Goal: Transaction & Acquisition: Purchase product/service

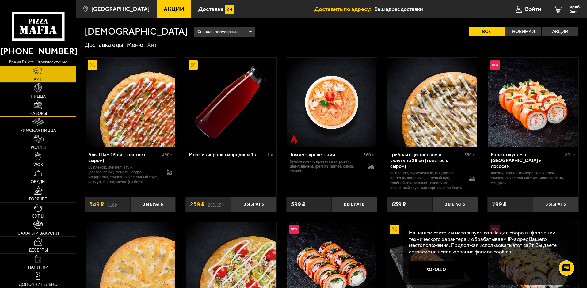
click at [46, 110] on link "Наборы" at bounding box center [38, 108] width 76 height 17
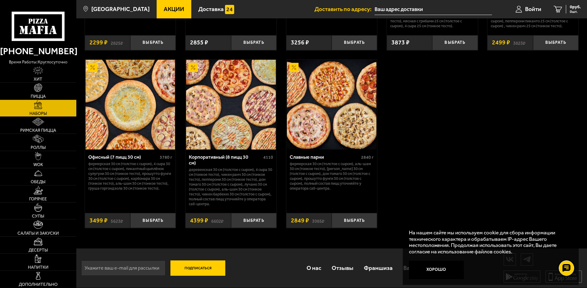
scroll to position [946, 0]
click at [160, 222] on button "Выбрать" at bounding box center [152, 220] width 45 height 15
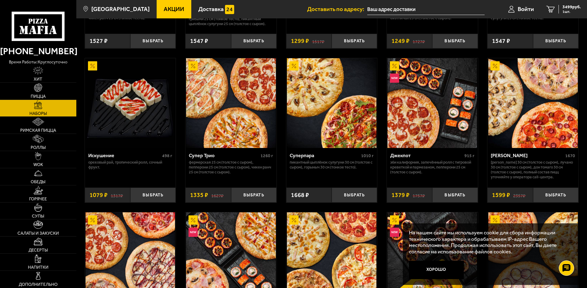
scroll to position [271, 0]
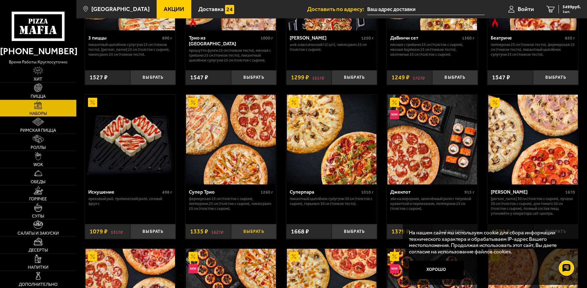
click at [252, 236] on button "Выбрать" at bounding box center [253, 231] width 45 height 15
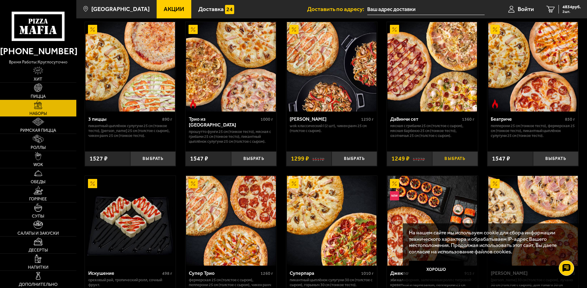
scroll to position [179, 0]
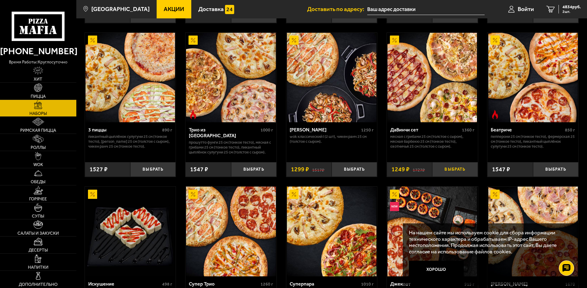
click at [456, 163] on button "Выбрать" at bounding box center [454, 169] width 45 height 15
click at [580, 7] on span "6083 руб." at bounding box center [572, 7] width 18 height 4
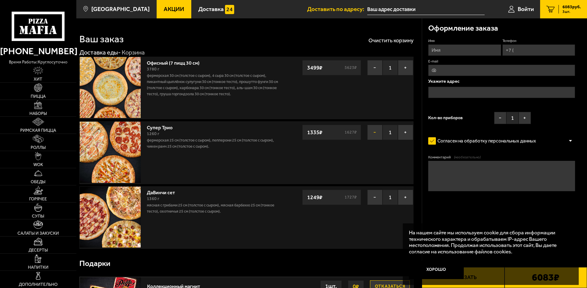
click at [382, 133] on button "−" at bounding box center [374, 132] width 15 height 15
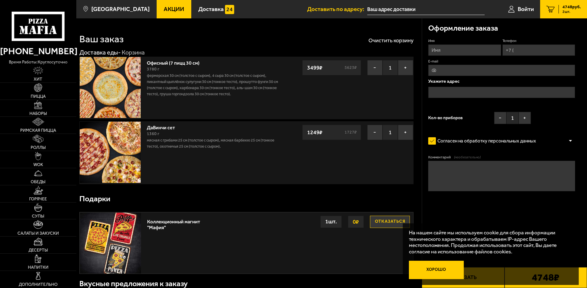
click at [432, 271] on button "Хорошо" at bounding box center [436, 270] width 55 height 18
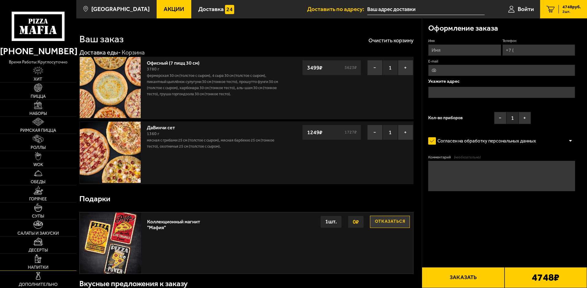
click at [39, 262] on img at bounding box center [38, 259] width 6 height 8
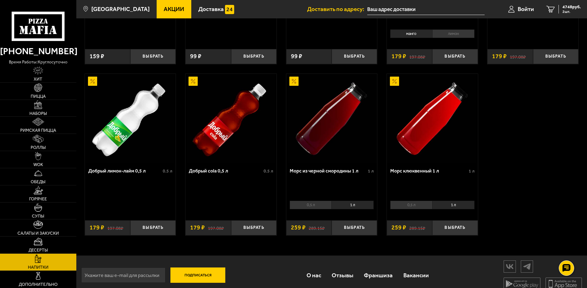
scroll to position [318, 0]
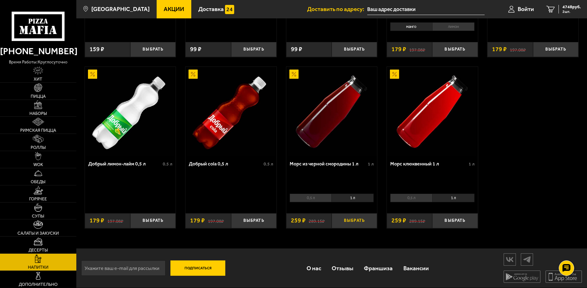
click at [356, 222] on button "Выбрать" at bounding box center [354, 220] width 45 height 15
click at [373, 220] on button "+" at bounding box center [369, 220] width 15 height 15
click at [463, 222] on button "Выбрать" at bounding box center [454, 220] width 45 height 15
click at [439, 223] on button "−" at bounding box center [439, 220] width 15 height 15
click at [344, 222] on button "−" at bounding box center [339, 220] width 15 height 15
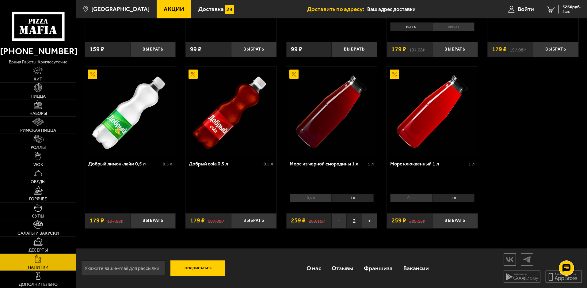
click at [340, 220] on button "−" at bounding box center [339, 220] width 15 height 15
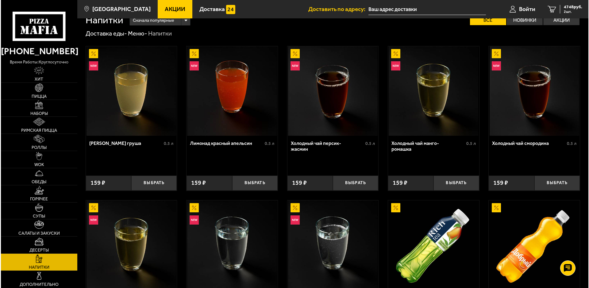
scroll to position [0, 0]
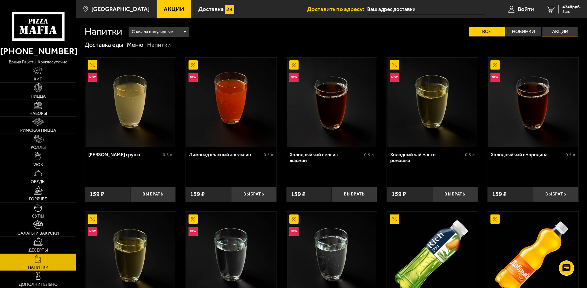
click at [564, 30] on label "Акции" at bounding box center [560, 32] width 36 height 10
click at [0, 0] on input "Акции" at bounding box center [0, 0] width 0 height 0
click at [26, 37] on icon at bounding box center [38, 26] width 53 height 29
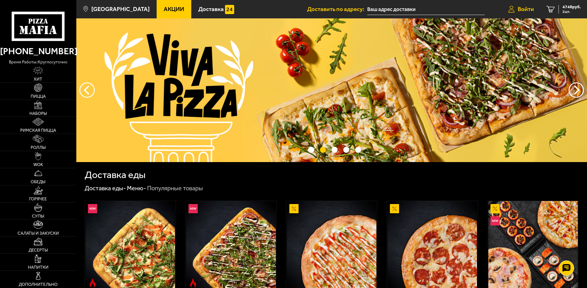
click at [520, 7] on span "Войти" at bounding box center [526, 9] width 16 height 6
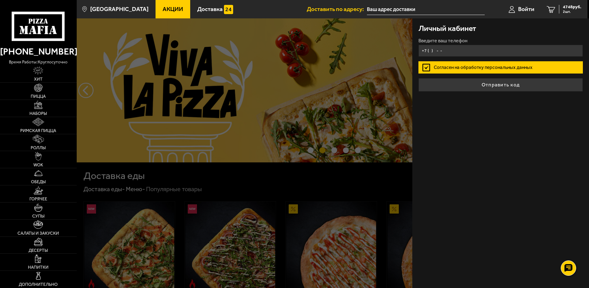
click at [432, 52] on input "+7 ( ) - -" at bounding box center [500, 51] width 164 height 12
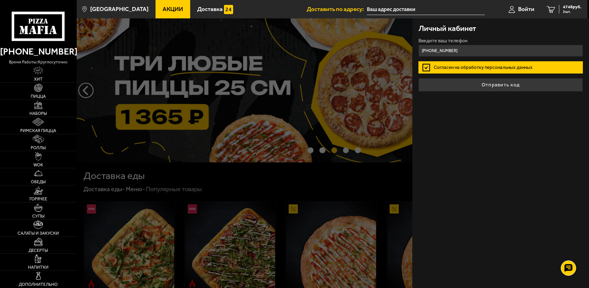
type input "[PHONE_NUMBER]"
click at [418, 78] on button "Отправить код" at bounding box center [500, 84] width 164 height 13
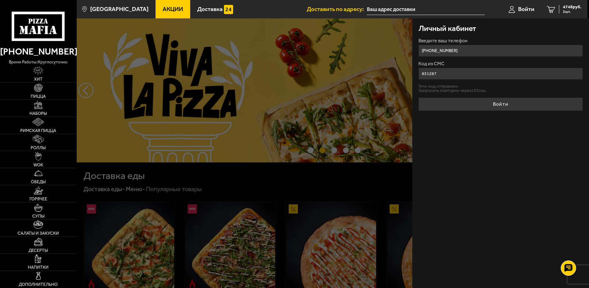
type input "851287"
click at [486, 105] on button "Войти" at bounding box center [500, 104] width 164 height 13
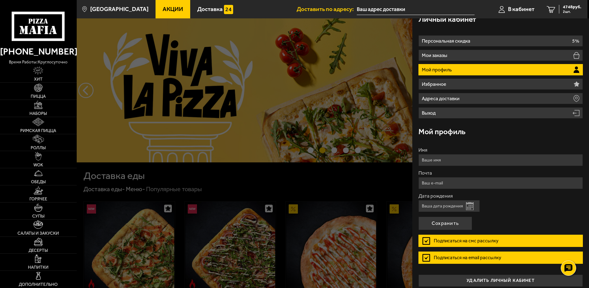
scroll to position [14, 0]
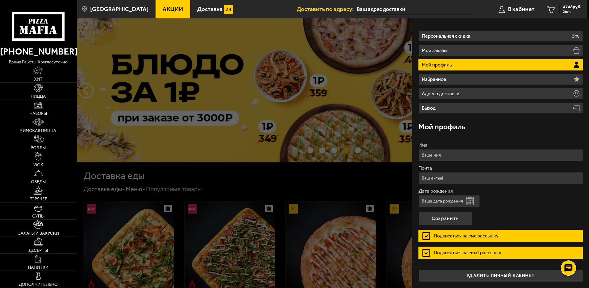
click at [444, 203] on input "Дата рождения" at bounding box center [448, 201] width 61 height 12
click at [471, 201] on button "Открыть календарь" at bounding box center [470, 202] width 8 height 8
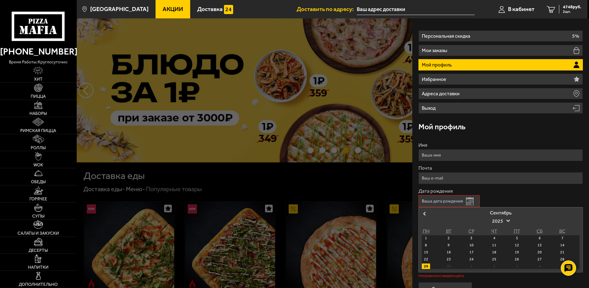
click at [427, 265] on div "29" at bounding box center [426, 267] width 8 height 6
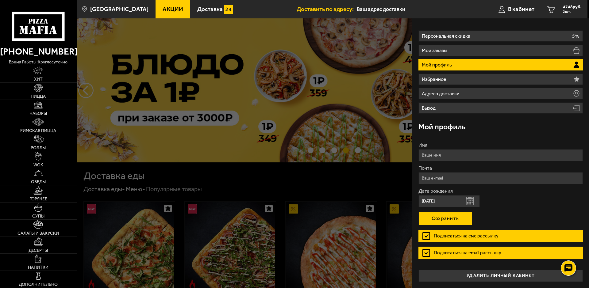
click at [457, 219] on button "Сохранить" at bounding box center [445, 218] width 54 height 13
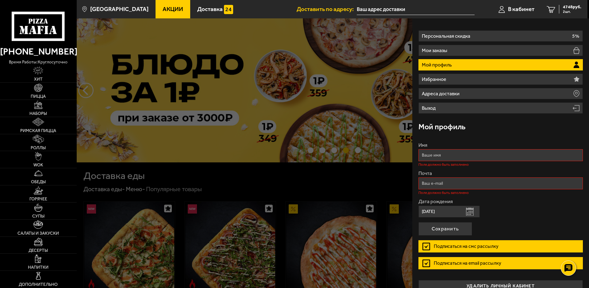
click at [469, 214] on button "Открыть календарь" at bounding box center [470, 212] width 8 height 8
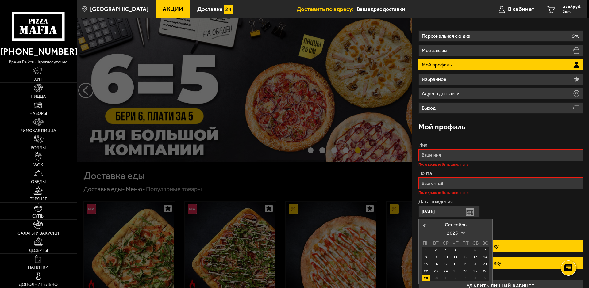
click at [460, 232] on span "2025" at bounding box center [455, 233] width 17 height 11
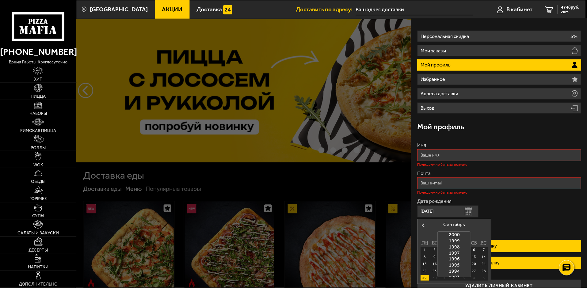
scroll to position [184, 0]
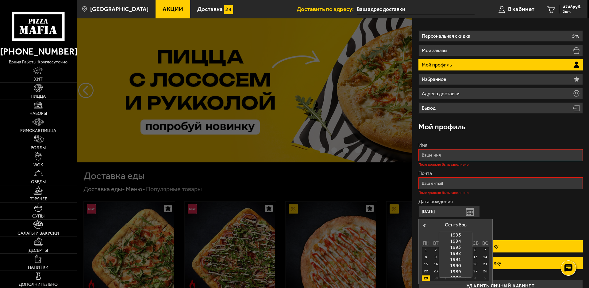
click at [457, 248] on div "1993" at bounding box center [455, 247] width 33 height 6
click at [444, 278] on div "29" at bounding box center [445, 279] width 8 height 6
type input "[DATE]"
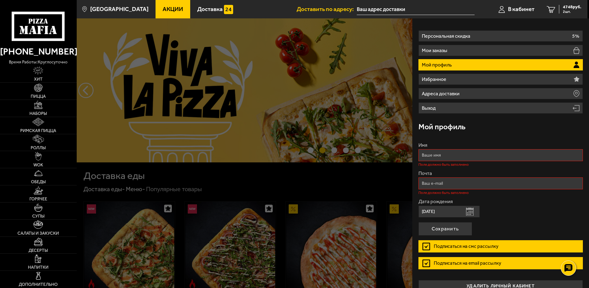
click at [442, 158] on input "Имя" at bounding box center [500, 155] width 164 height 12
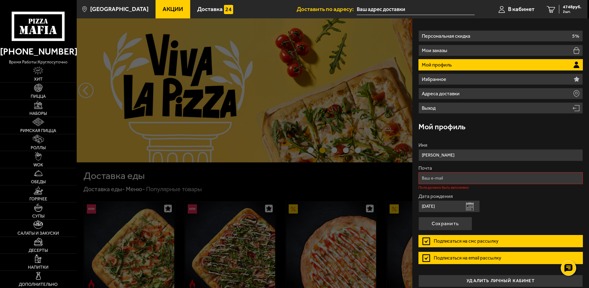
type input "[PERSON_NAME]"
click at [438, 179] on input "Почта" at bounding box center [500, 178] width 164 height 12
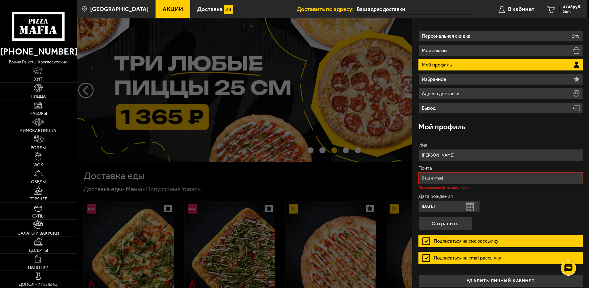
type input "[EMAIL_ADDRESS][DOMAIN_NAME]"
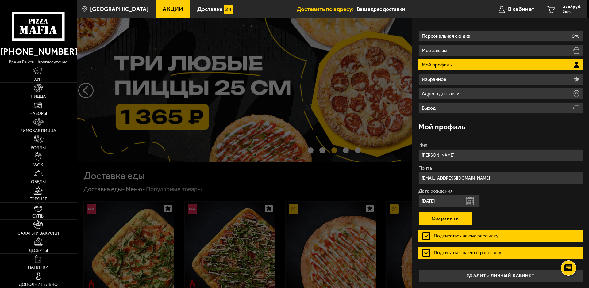
click at [467, 218] on button "Сохранить" at bounding box center [445, 218] width 54 height 13
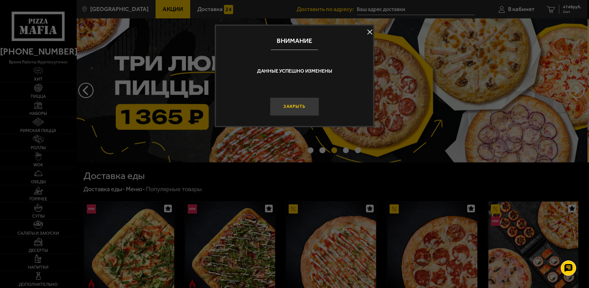
click at [300, 104] on button "Закрыть" at bounding box center [294, 107] width 49 height 18
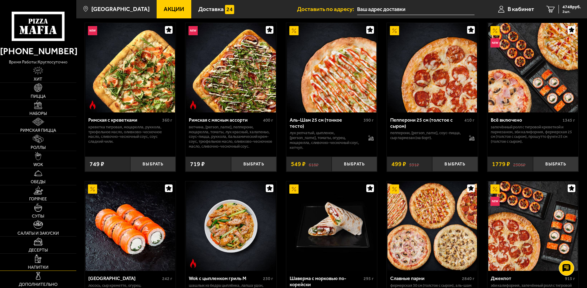
scroll to position [92, 0]
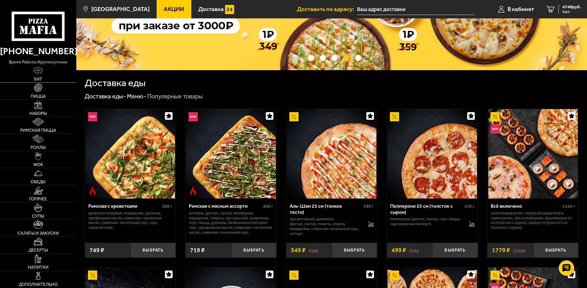
click at [37, 75] on img at bounding box center [38, 71] width 10 height 8
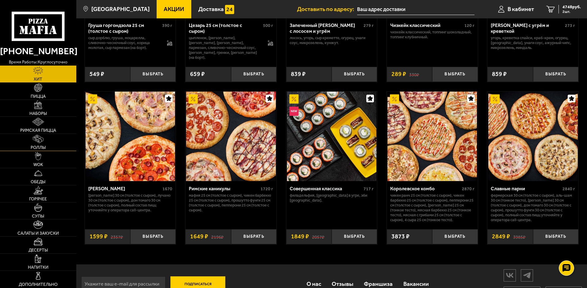
scroll to position [306, 0]
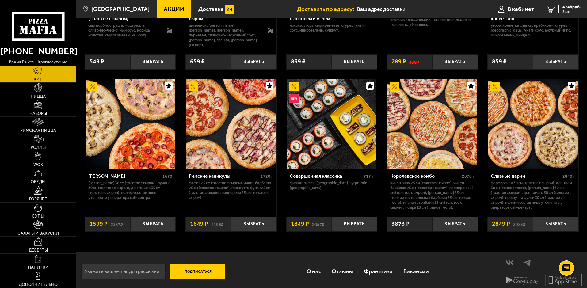
click at [161, 5] on link "Акции" at bounding box center [174, 9] width 35 height 18
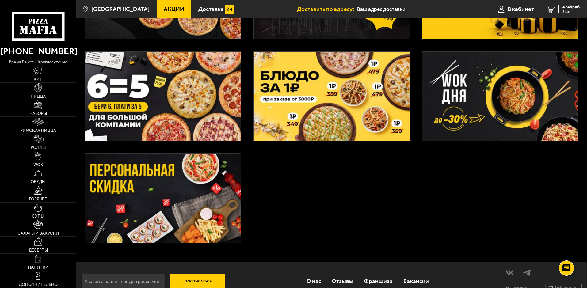
scroll to position [153, 0]
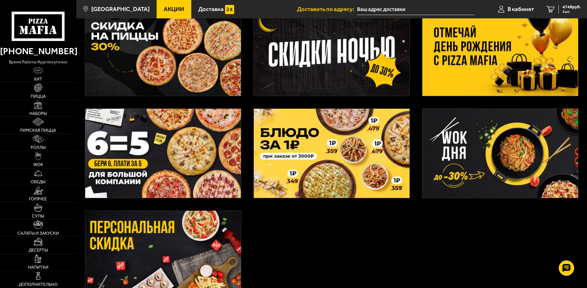
click at [517, 65] on img at bounding box center [501, 51] width 156 height 89
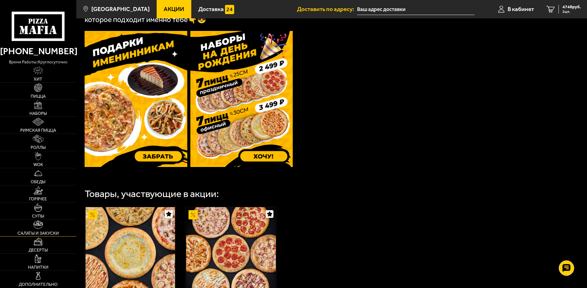
scroll to position [324, 0]
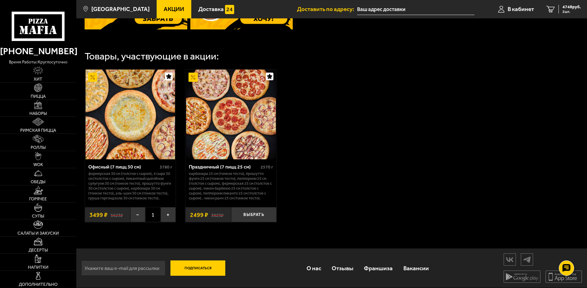
click at [463, 65] on div "Офисный (7 пицц 30 см) 3780 г Фермерская 30 см (толстое с сыром), 4 сыра 30 см …" at bounding box center [331, 146] width 511 height 170
click at [566, 9] on span "4748 руб." at bounding box center [572, 7] width 18 height 4
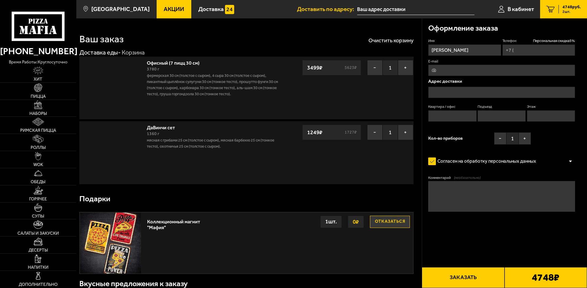
type input "[PHONE_NUMBER]"
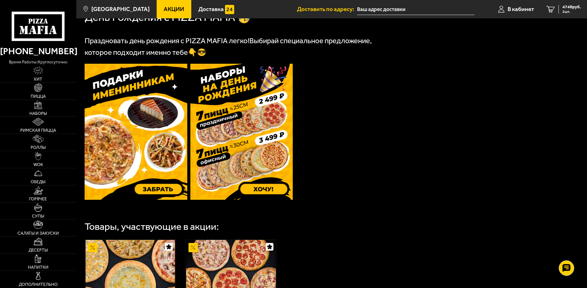
scroll to position [154, 0]
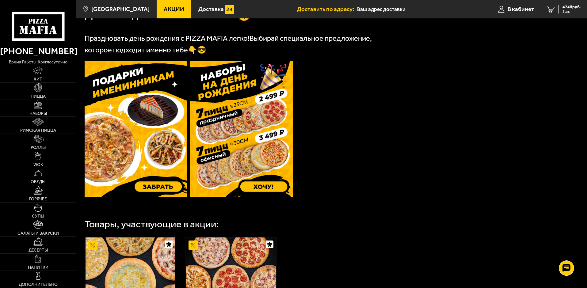
click at [156, 186] on img at bounding box center [136, 129] width 103 height 136
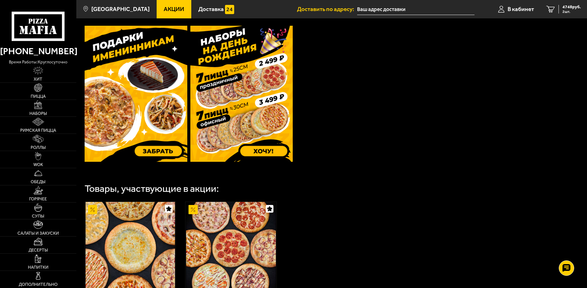
scroll to position [276, 0]
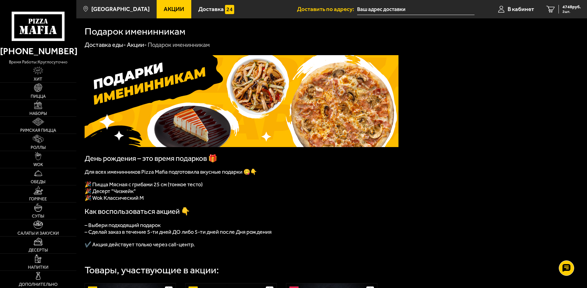
click at [382, 9] on input "text" at bounding box center [415, 9] width 117 height 11
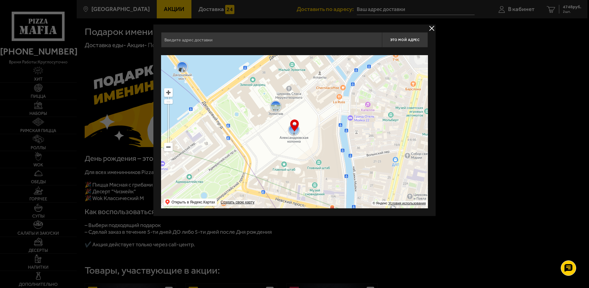
click at [520, 111] on div at bounding box center [294, 144] width 589 height 288
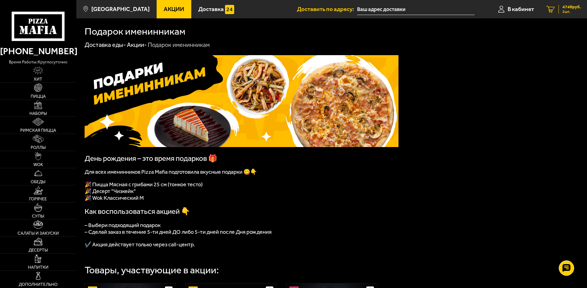
click at [566, 14] on link "2 4748 руб. 2 шт." at bounding box center [563, 9] width 47 height 18
click at [419, 152] on div "День рождения – это время подарков 🎁 Для всех именинников Pizza Mafia подготови…" at bounding box center [331, 252] width 511 height 406
click at [578, 10] on span "2 шт." at bounding box center [572, 12] width 18 height 4
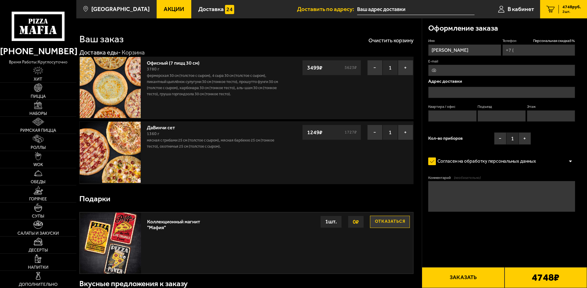
type input "[PHONE_NUMBER]"
click at [527, 140] on button "+" at bounding box center [525, 139] width 12 height 12
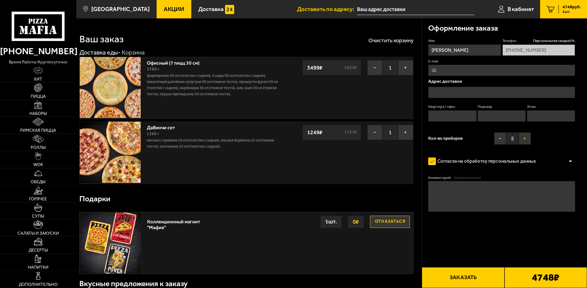
click at [527, 140] on button "+" at bounding box center [525, 139] width 12 height 12
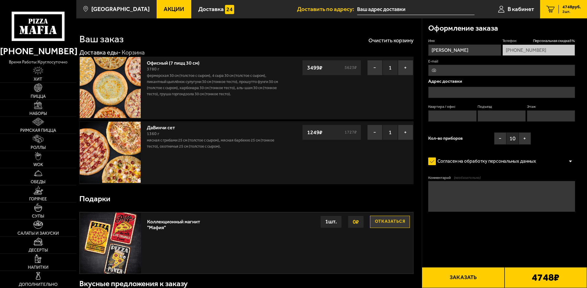
click at [477, 75] on input "E-mail" at bounding box center [502, 70] width 147 height 11
type input "[EMAIL_ADDRESS][DOMAIN_NAME]"
click at [449, 94] on input "text" at bounding box center [502, 92] width 147 height 11
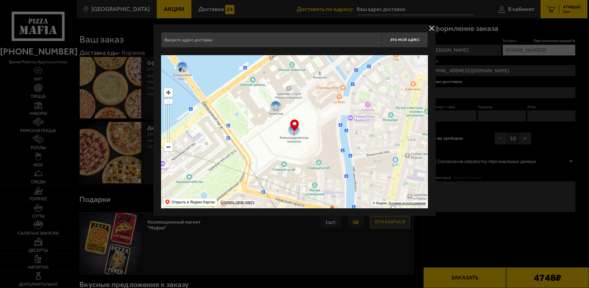
click at [170, 149] on ymaps at bounding box center [168, 147] width 8 height 8
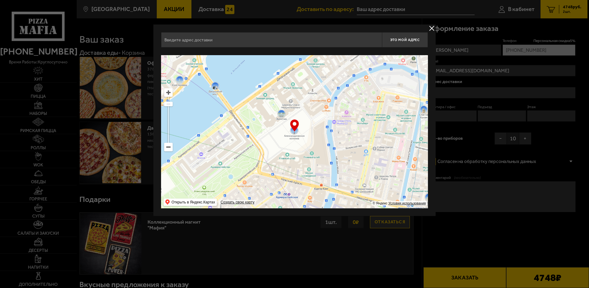
click at [170, 149] on ymaps at bounding box center [168, 147] width 8 height 8
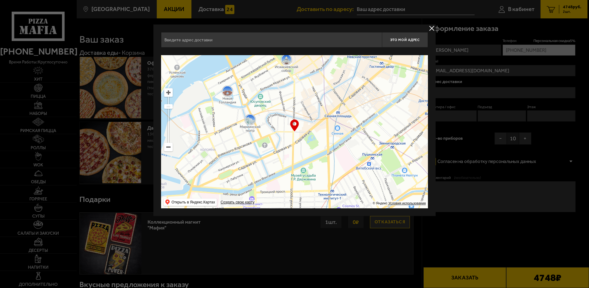
drag, startPoint x: 309, startPoint y: 177, endPoint x: 336, endPoint y: 71, distance: 108.5
click at [336, 71] on ymaps at bounding box center [294, 131] width 267 height 153
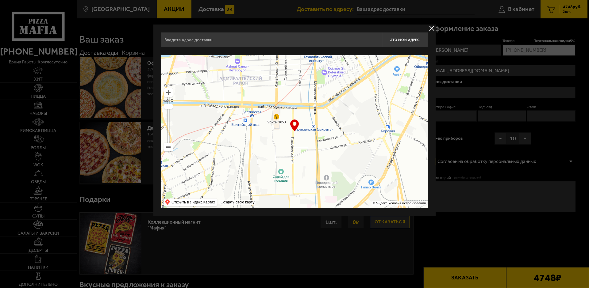
drag, startPoint x: 371, startPoint y: 175, endPoint x: 348, endPoint y: 78, distance: 100.7
click at [349, 78] on ymaps at bounding box center [294, 131] width 267 height 153
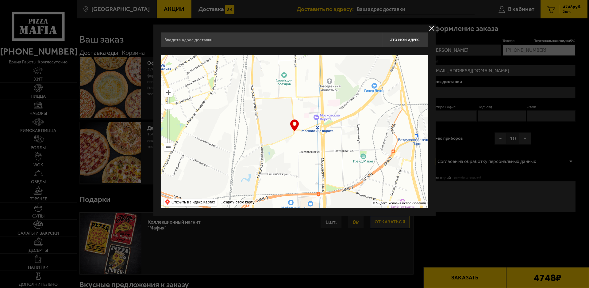
drag, startPoint x: 360, startPoint y: 172, endPoint x: 343, endPoint y: 94, distance: 80.4
click at [343, 94] on ymaps at bounding box center [294, 131] width 267 height 153
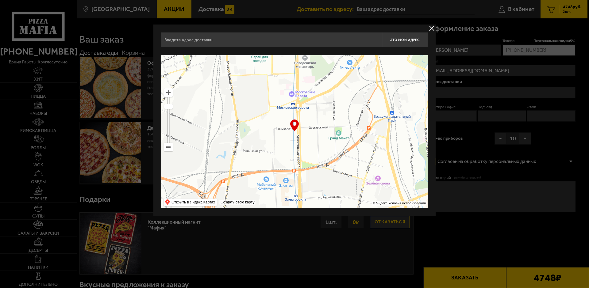
drag, startPoint x: 321, startPoint y: 156, endPoint x: 297, endPoint y: 137, distance: 31.2
click at [297, 137] on ymaps at bounding box center [294, 131] width 267 height 153
type input "[STREET_ADDRESS]"
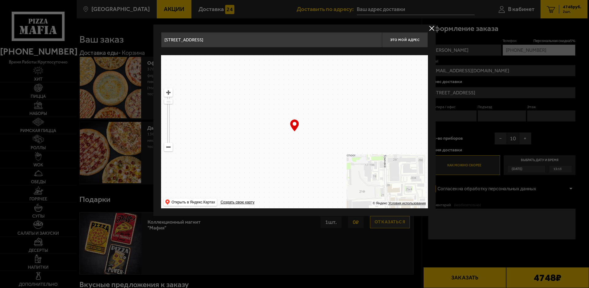
drag, startPoint x: 321, startPoint y: 136, endPoint x: 317, endPoint y: 140, distance: 6.3
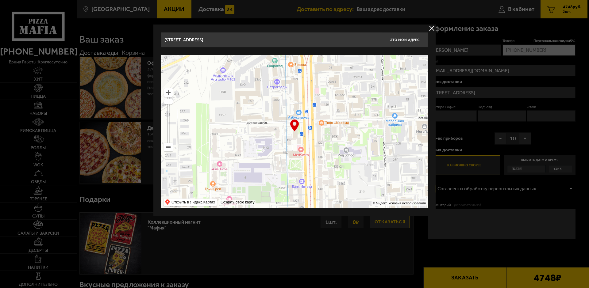
click at [317, 140] on ymaps at bounding box center [294, 131] width 267 height 153
type input "[STREET_ADDRESS]"
click at [420, 36] on button "Это мой адрес" at bounding box center [405, 39] width 46 height 15
type input "[STREET_ADDRESS]"
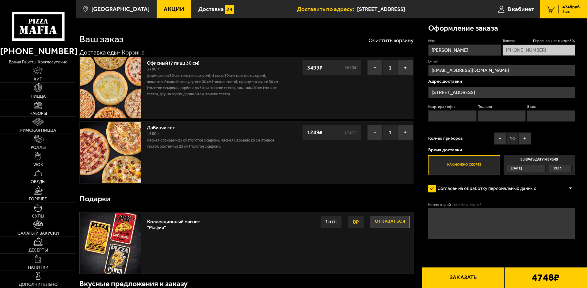
click at [447, 118] on input "Квартира / офис" at bounding box center [453, 115] width 48 height 11
type input "316"
click at [503, 117] on input "Подъезд" at bounding box center [502, 115] width 48 height 11
click at [548, 117] on input "Этаж" at bounding box center [551, 115] width 48 height 11
type input "3"
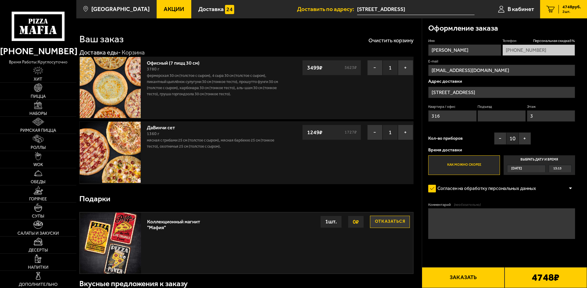
click at [556, 168] on span "13:15" at bounding box center [558, 168] width 8 height 7
click at [0, 0] on input "Выбрать дату и время [DATE] 13:15" at bounding box center [0, 0] width 0 height 0
click at [566, 170] on div "13:15" at bounding box center [560, 168] width 22 height 7
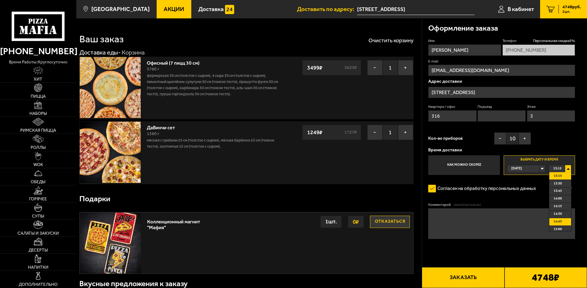
scroll to position [31, 0]
click at [564, 176] on li "14:15" at bounding box center [561, 176] width 22 height 8
click at [474, 231] on textarea "Комментарий (необязательно)" at bounding box center [502, 224] width 147 height 31
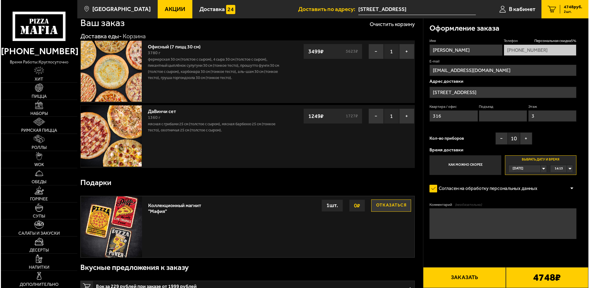
scroll to position [0, 0]
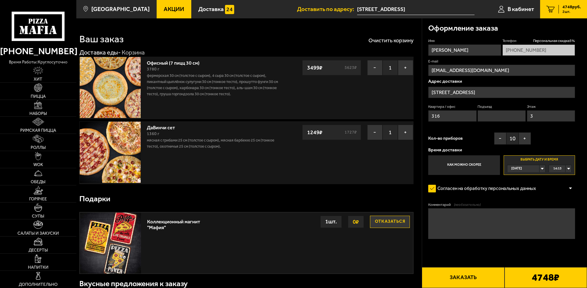
click at [478, 279] on button "Заказать" at bounding box center [463, 277] width 83 height 21
click at [506, 118] on input "Подъезд" at bounding box center [502, 115] width 48 height 11
type input "1"
click at [460, 282] on button "Заказать" at bounding box center [463, 277] width 83 height 21
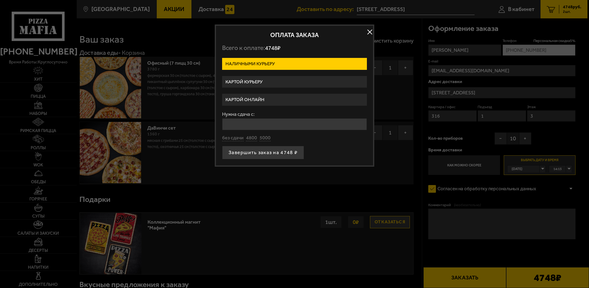
click at [279, 81] on label "Картой курьеру" at bounding box center [294, 82] width 145 height 12
click at [0, 0] on input "Картой курьеру" at bounding box center [0, 0] width 0 height 0
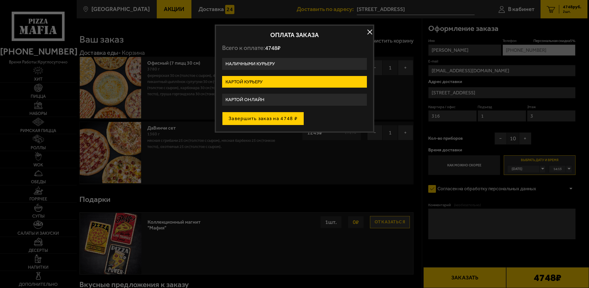
click at [272, 121] on button "Завершить заказ на 4748 ₽" at bounding box center [263, 118] width 82 height 13
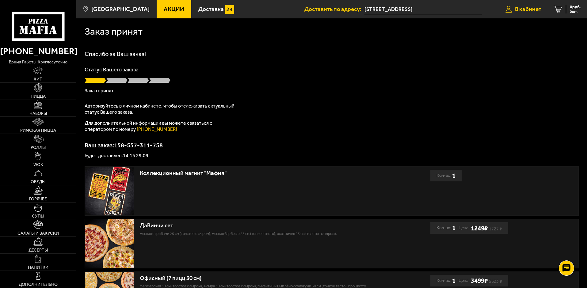
click at [514, 10] on link "В кабинет" at bounding box center [524, 9] width 48 height 18
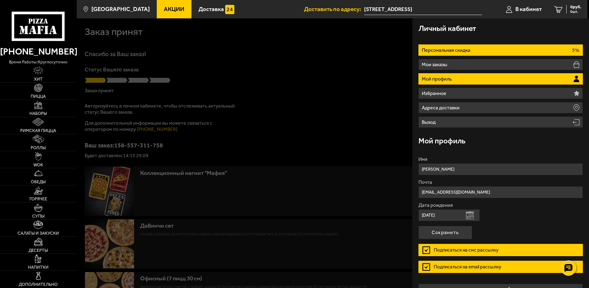
click at [536, 49] on li "Персональная скидка 5%" at bounding box center [500, 49] width 164 height 11
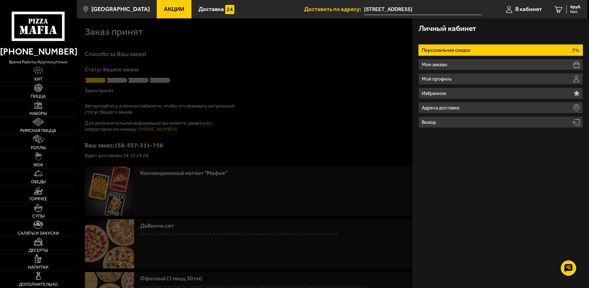
click at [466, 49] on p "Персональная скидка" at bounding box center [447, 50] width 50 height 5
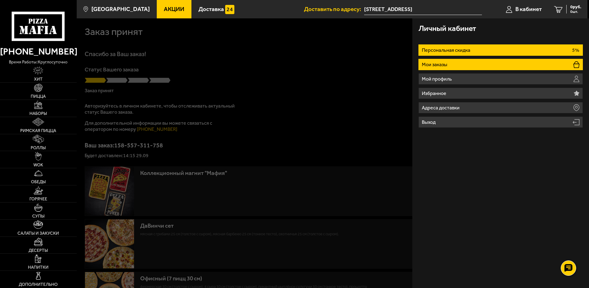
click at [453, 62] on li "Мои заказы" at bounding box center [500, 64] width 164 height 11
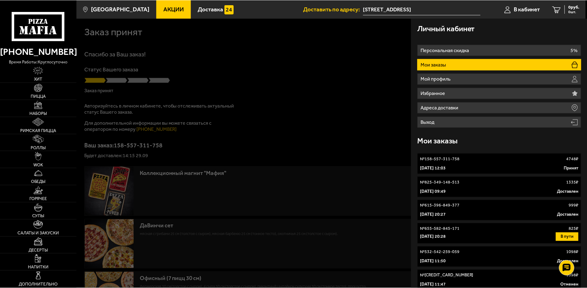
scroll to position [28, 0]
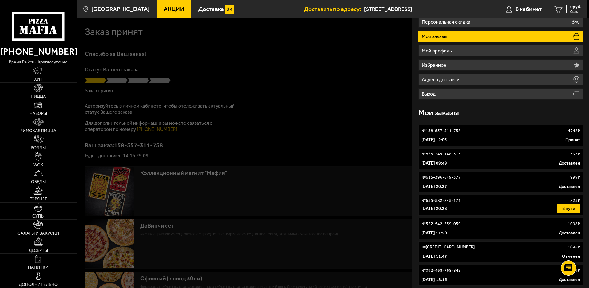
click at [565, 207] on button "В пути" at bounding box center [568, 209] width 23 height 9
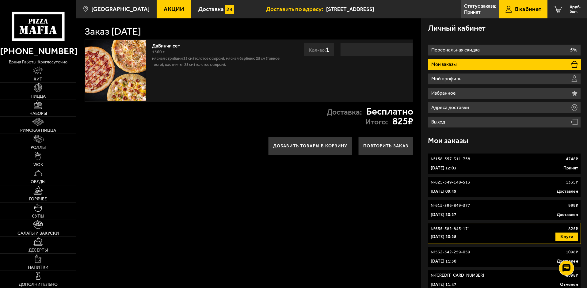
click at [476, 164] on link "№ 158-557-311-758 4748 ₽ [DATE] 12:03 Принят" at bounding box center [504, 163] width 153 height 21
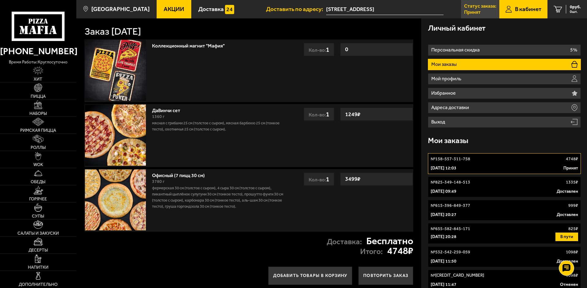
click at [475, 6] on p "Статус заказа:" at bounding box center [480, 6] width 32 height 5
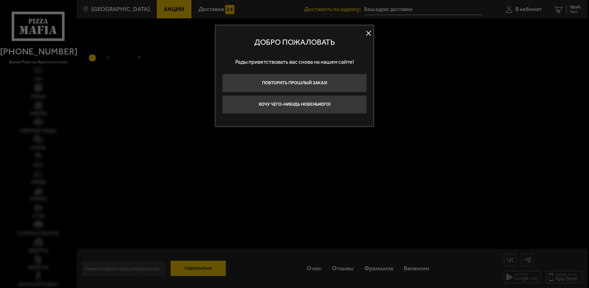
type input "Московский проспект, 115"
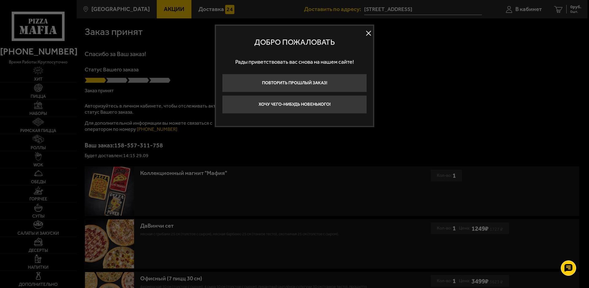
click at [367, 35] on button at bounding box center [368, 33] width 9 height 9
